Goal: Transaction & Acquisition: Subscribe to service/newsletter

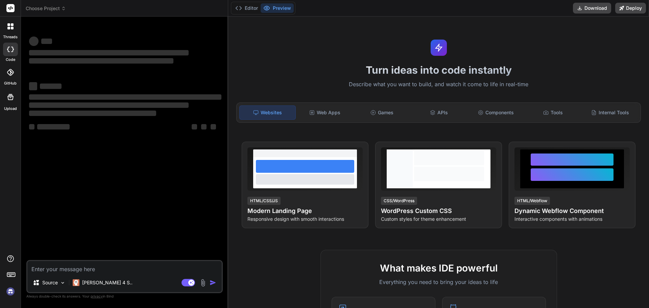
type textarea "x"
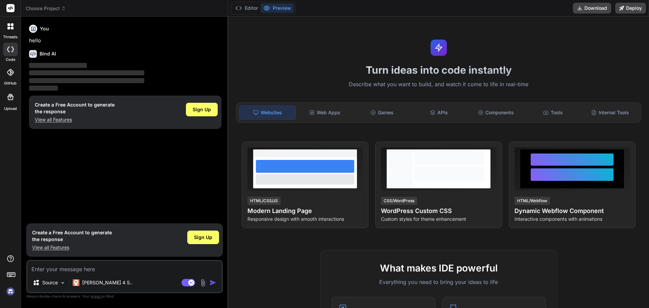
click at [91, 271] on textarea at bounding box center [124, 267] width 194 height 12
type textarea "h"
type textarea "x"
type textarea "hi"
type textarea "x"
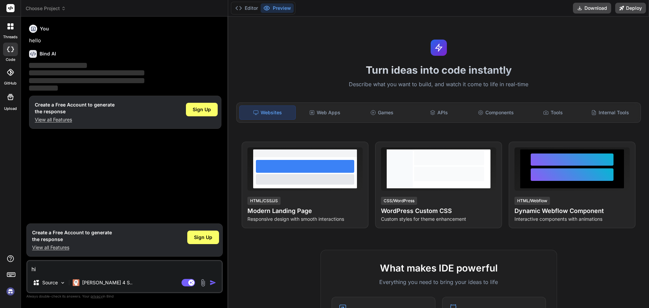
type textarea "hi"
click at [213, 282] on img "button" at bounding box center [212, 282] width 7 height 7
click at [195, 110] on span "Sign Up" at bounding box center [202, 109] width 18 height 7
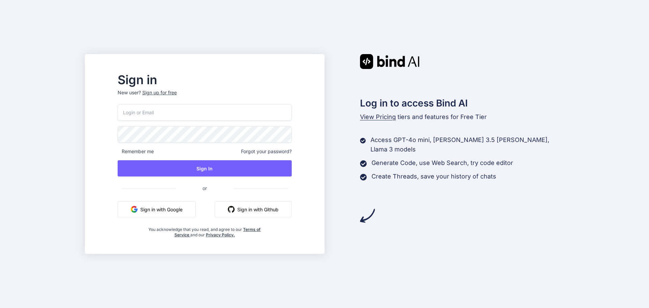
click at [177, 92] on div "Sign up for free" at bounding box center [159, 92] width 34 height 7
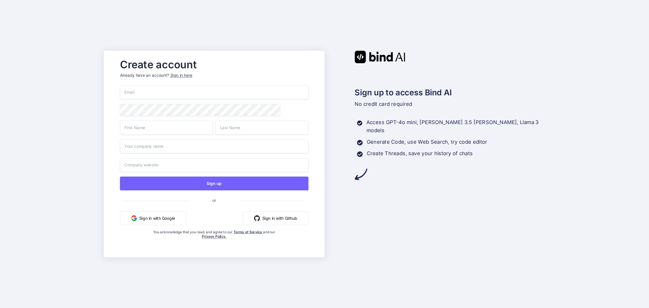
click at [178, 92] on input "email" at bounding box center [214, 92] width 188 height 14
